Goal: Information Seeking & Learning: Learn about a topic

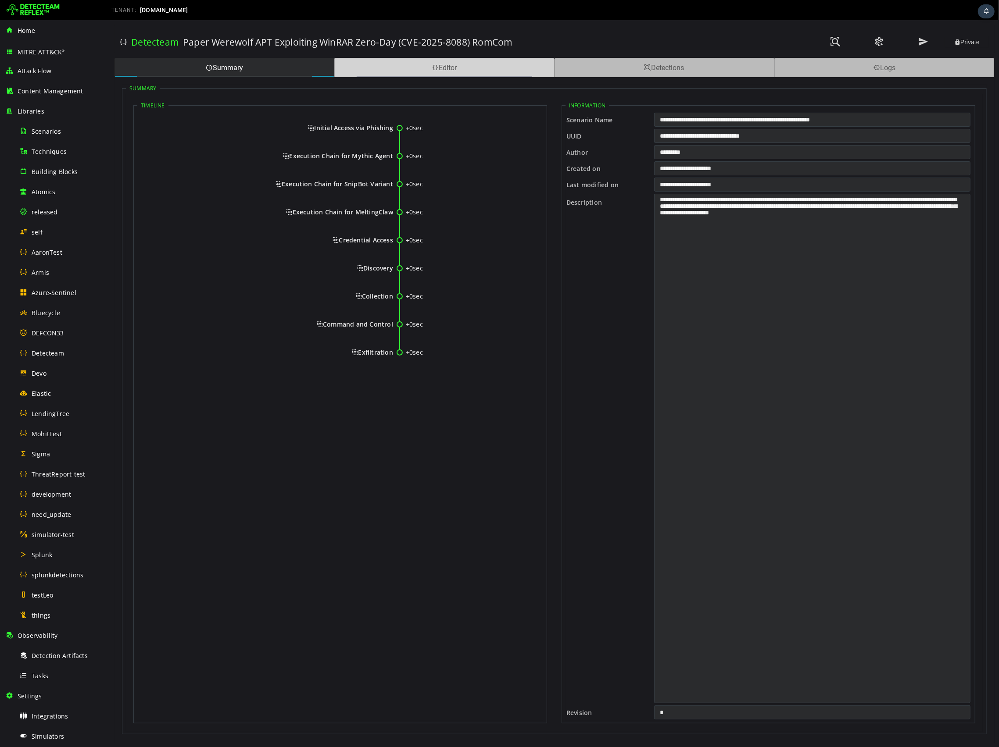
click at [464, 71] on div "Editor" at bounding box center [444, 67] width 220 height 19
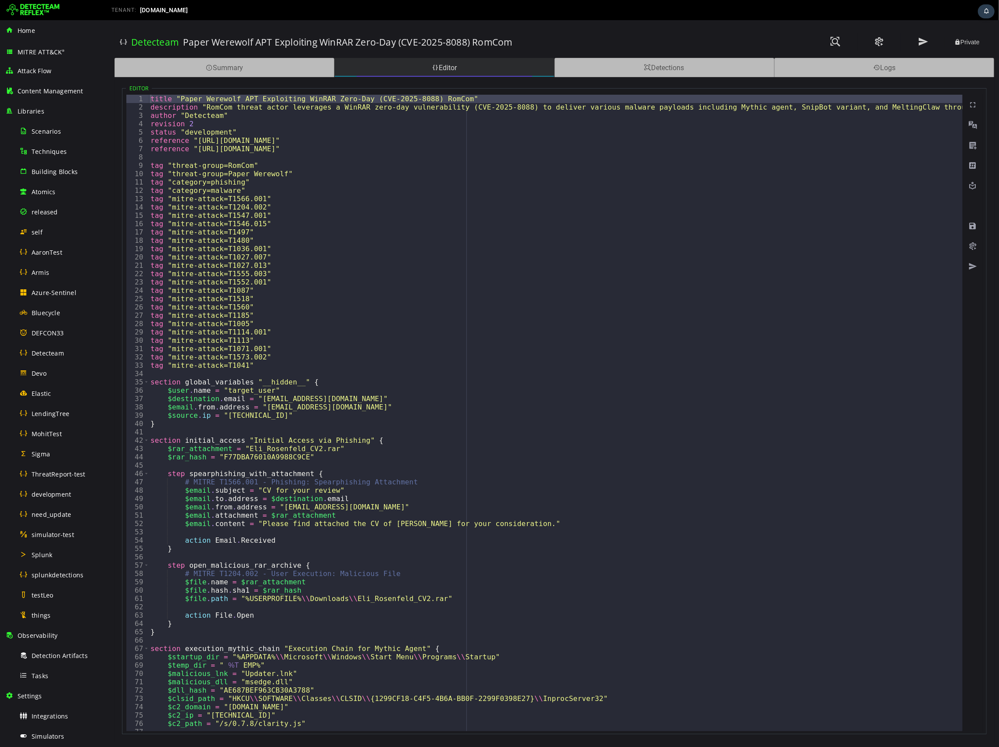
click at [464, 71] on div "Editor" at bounding box center [444, 67] width 220 height 19
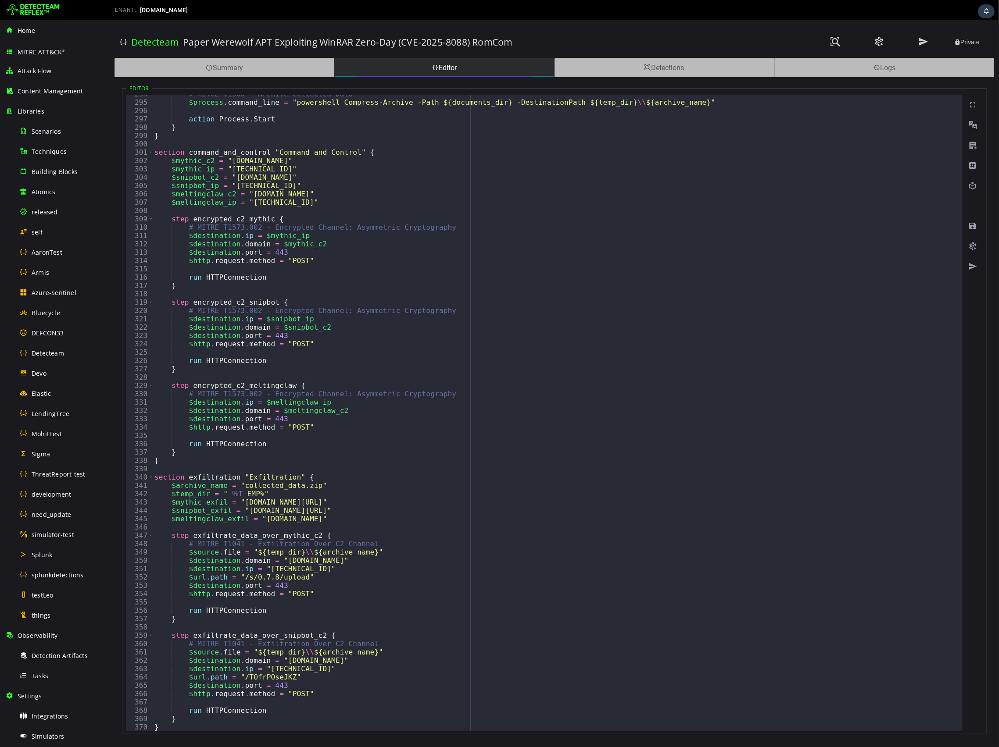
scroll to position [2447, 0]
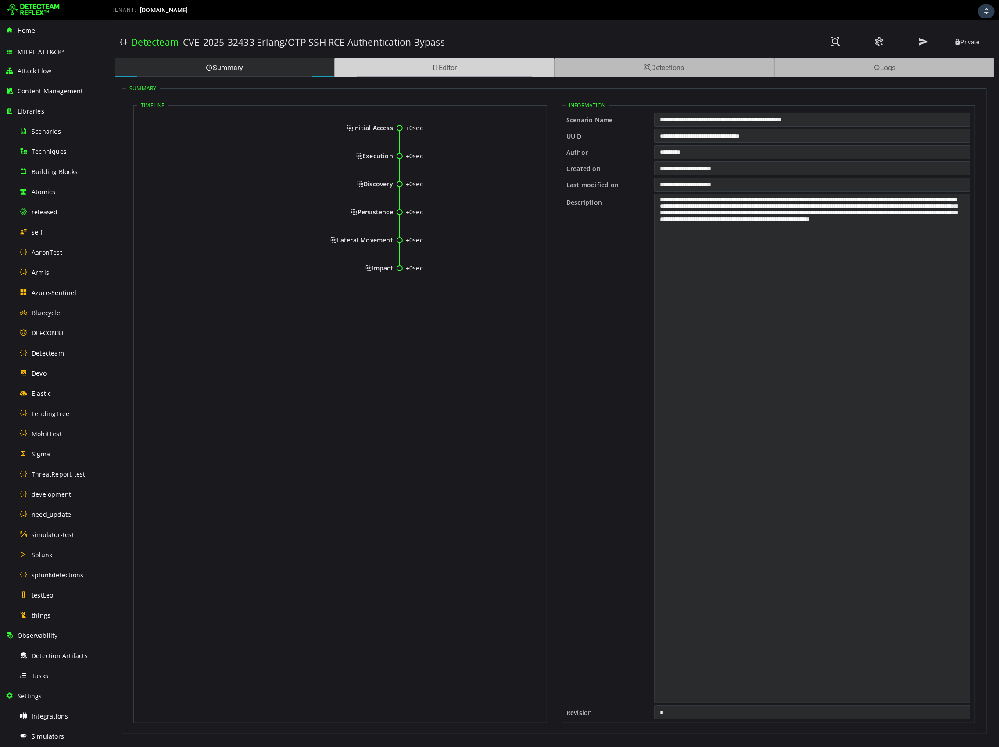
click at [386, 71] on div "Editor" at bounding box center [444, 67] width 220 height 19
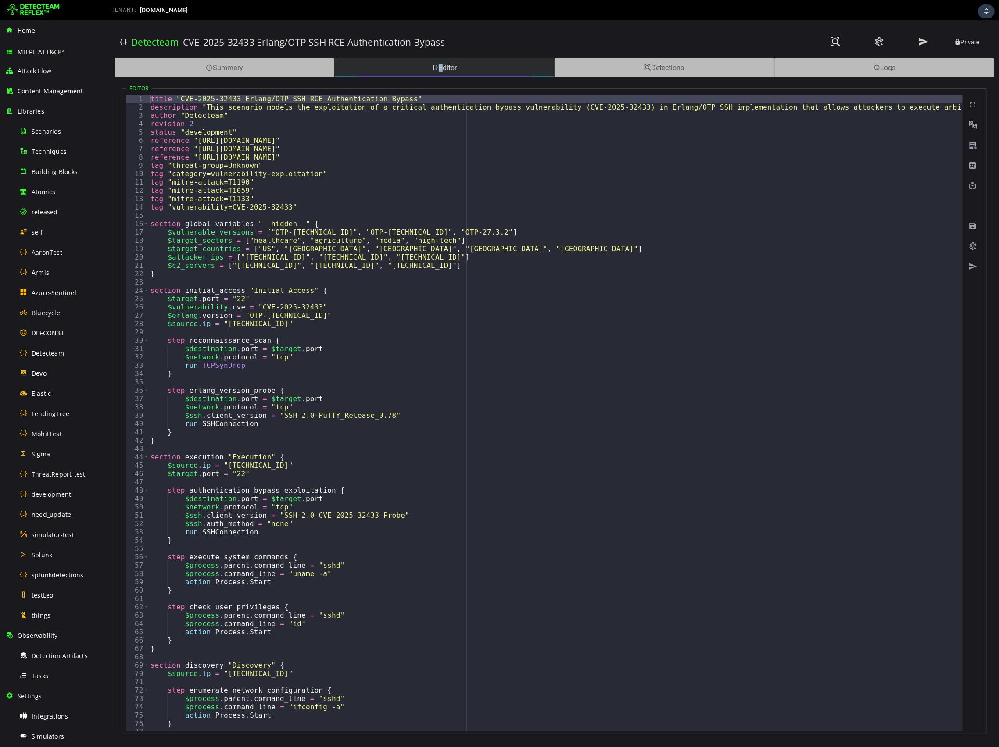
click at [386, 71] on div "Editor" at bounding box center [444, 67] width 220 height 19
click at [141, 42] on h3 "Detecteam" at bounding box center [154, 42] width 47 height 12
click at [49, 348] on div "Detecteam" at bounding box center [61, 353] width 85 height 20
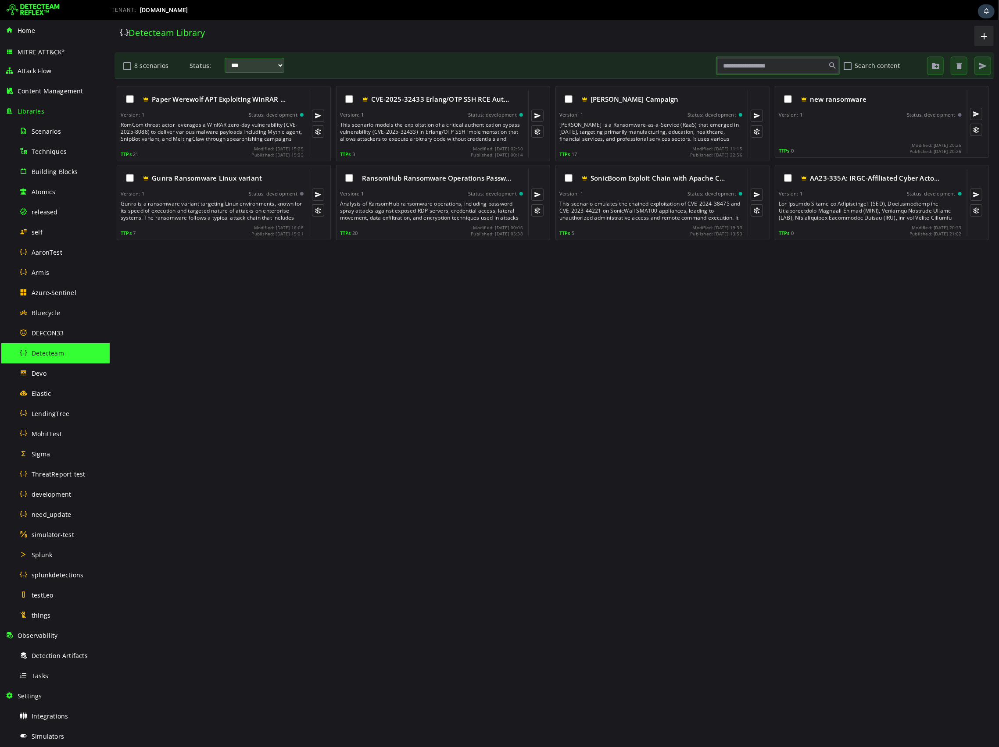
click at [796, 379] on div "Paper Werewolf APT Exploiting WinRAR … Version: 1 Status: development RomCom th…" at bounding box center [554, 413] width 880 height 660
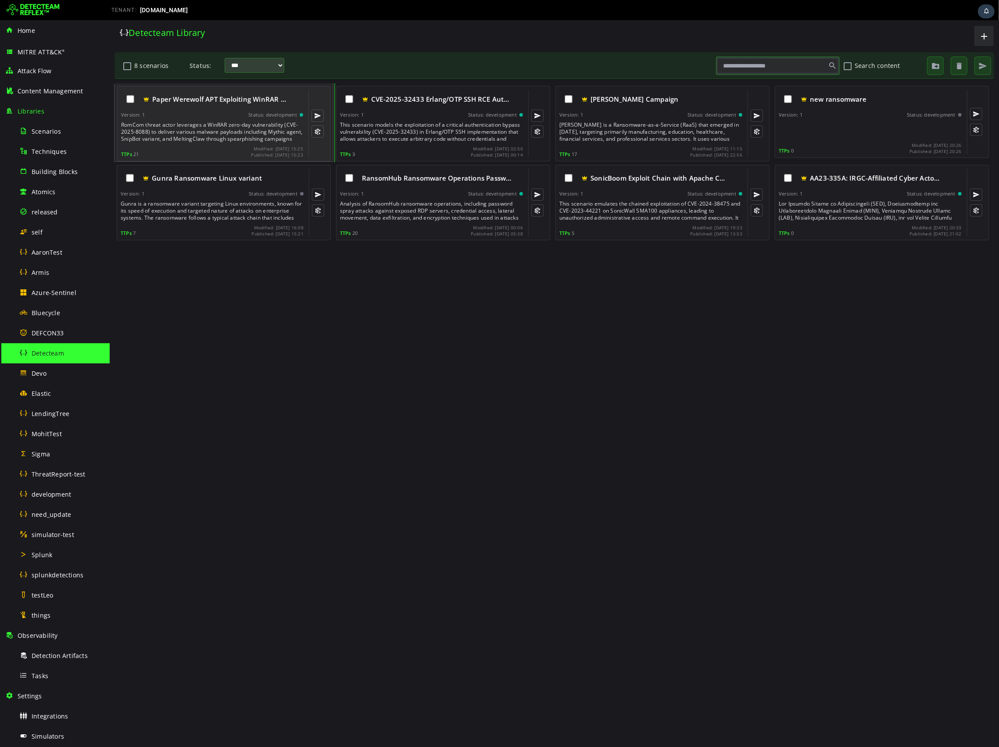
click at [229, 138] on div "RomCom threat actor leverages a WinRAR zero-day vulnerability (CVE-2025-8088) t…" at bounding box center [213, 131] width 184 height 21
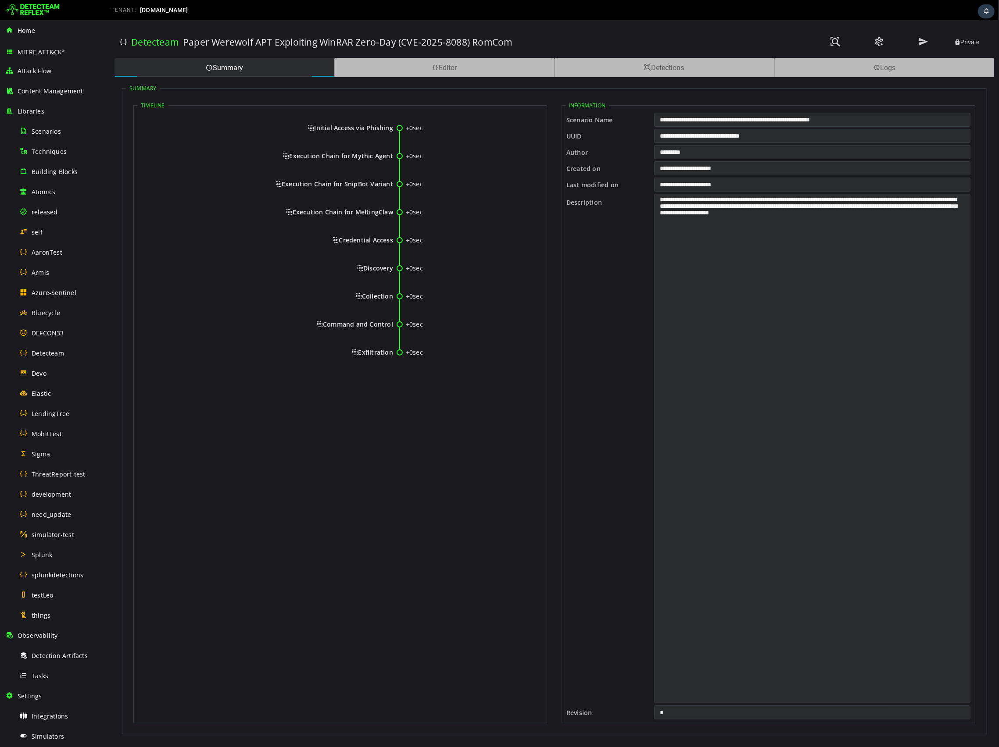
click at [798, 453] on textarea "**********" at bounding box center [812, 449] width 316 height 510
click at [862, 532] on textarea "**********" at bounding box center [812, 449] width 316 height 510
click at [657, 29] on div "Detecteam Paper Werewolf APT Exploiting WinRAR Zero-Day (CVE-2025-8088) RomCom …" at bounding box center [553, 42] width 869 height 31
